Goal: Navigation & Orientation: Find specific page/section

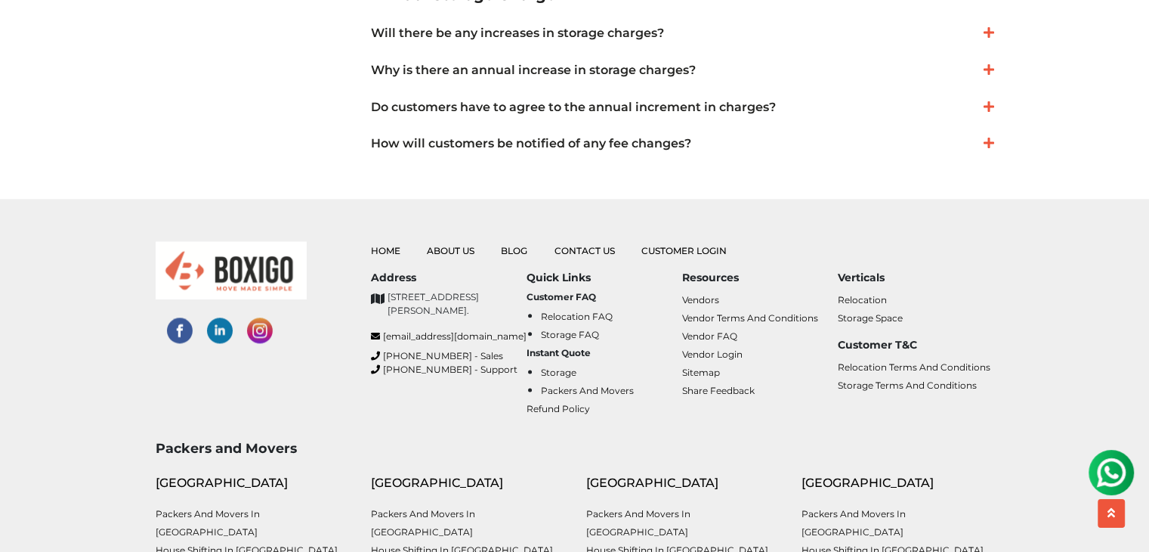
scroll to position [1807, 0]
click at [898, 369] on link "Relocation Terms and Conditions" at bounding box center [914, 366] width 153 height 11
click at [879, 382] on link "Storage Terms and Conditions" at bounding box center [907, 384] width 139 height 11
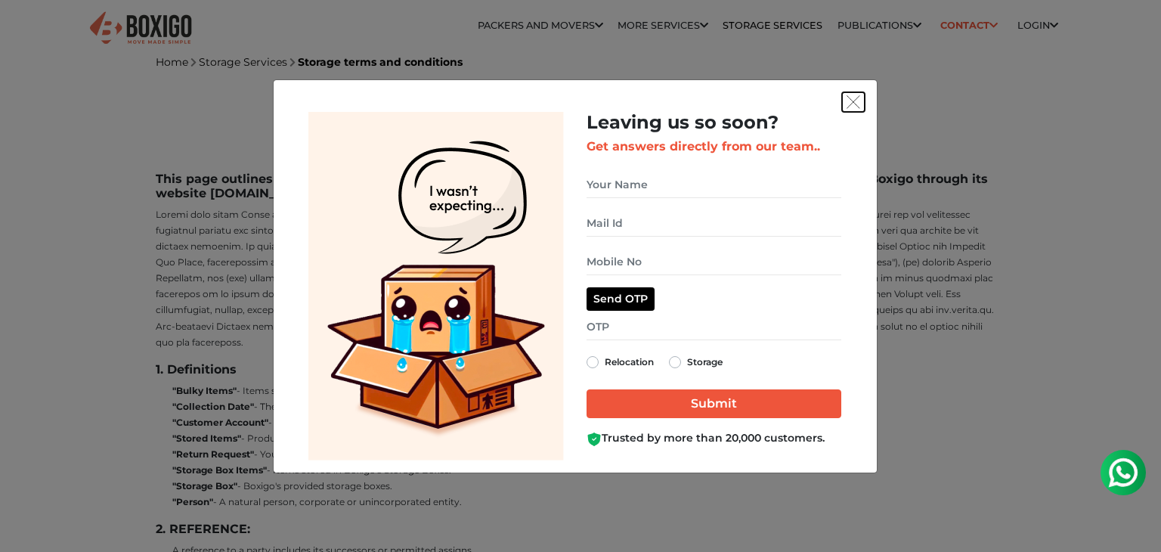
click at [852, 104] on img "get free quote dialog" at bounding box center [853, 102] width 14 height 14
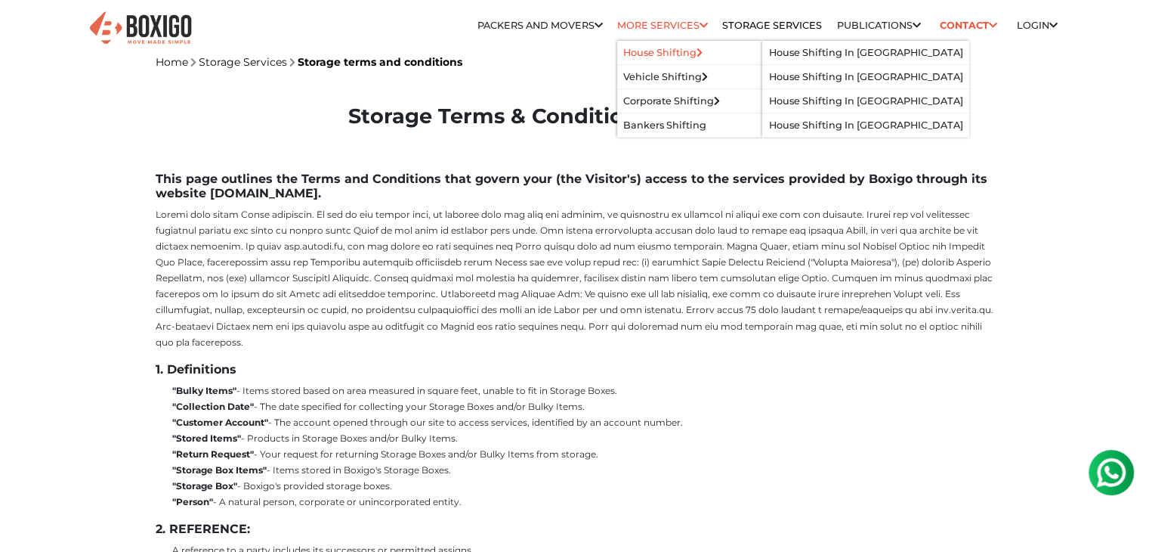
click at [630, 48] on link "House Shifting" at bounding box center [662, 52] width 79 height 11
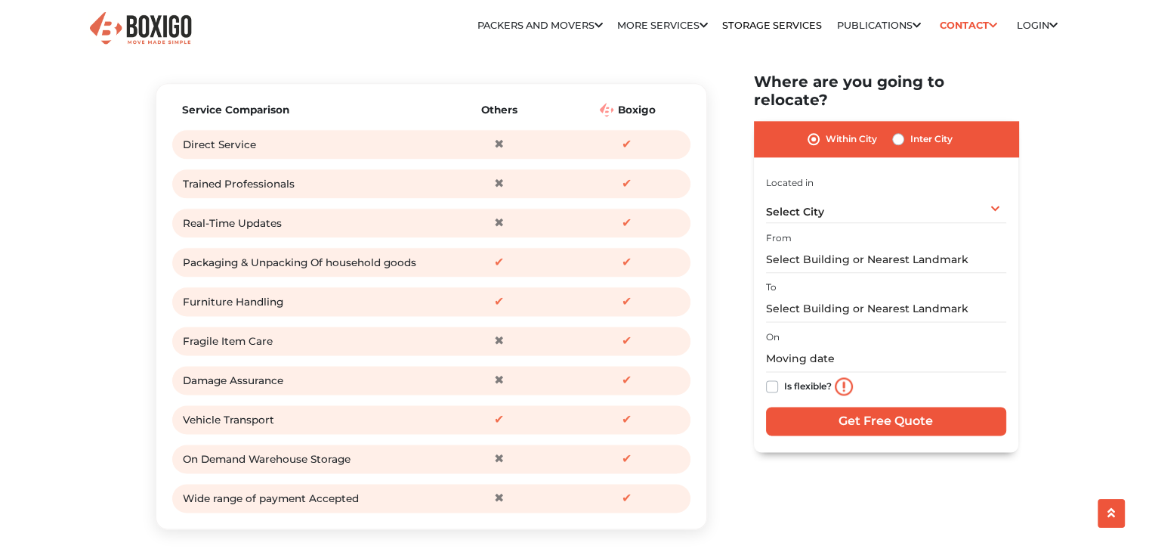
scroll to position [1822, 0]
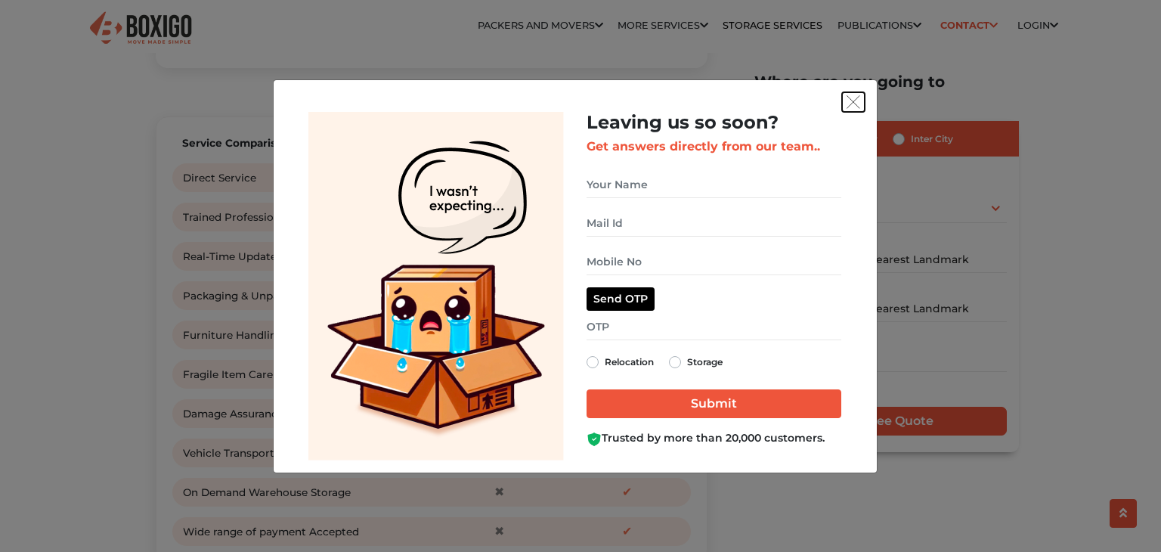
click at [858, 109] on img "get free quote dialog" at bounding box center [853, 102] width 14 height 14
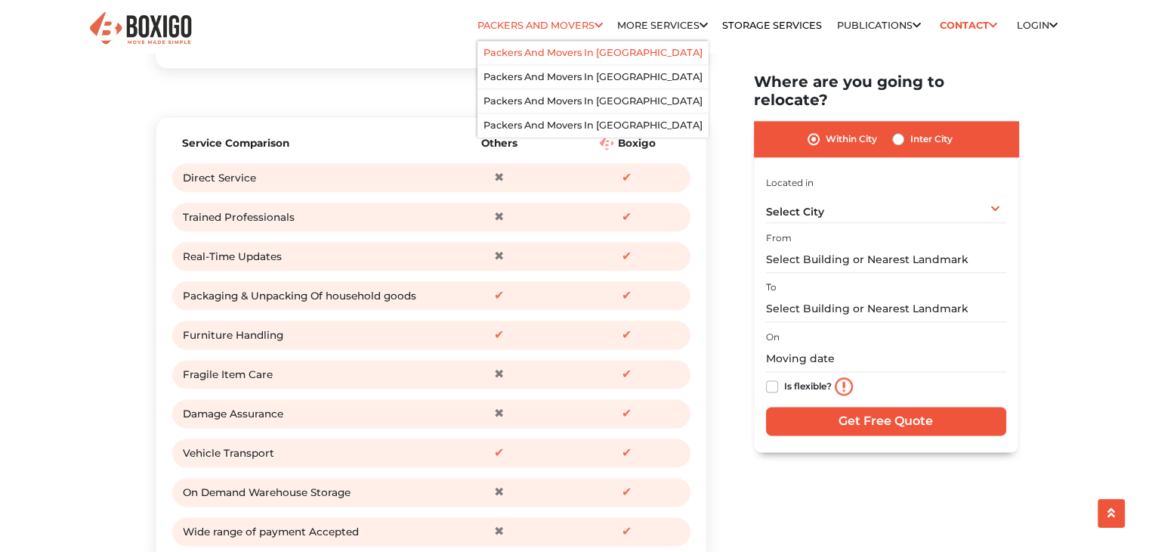
click at [584, 49] on link "Packers and Movers in [GEOGRAPHIC_DATA]" at bounding box center [593, 52] width 219 height 11
